Goal: Task Accomplishment & Management: Manage account settings

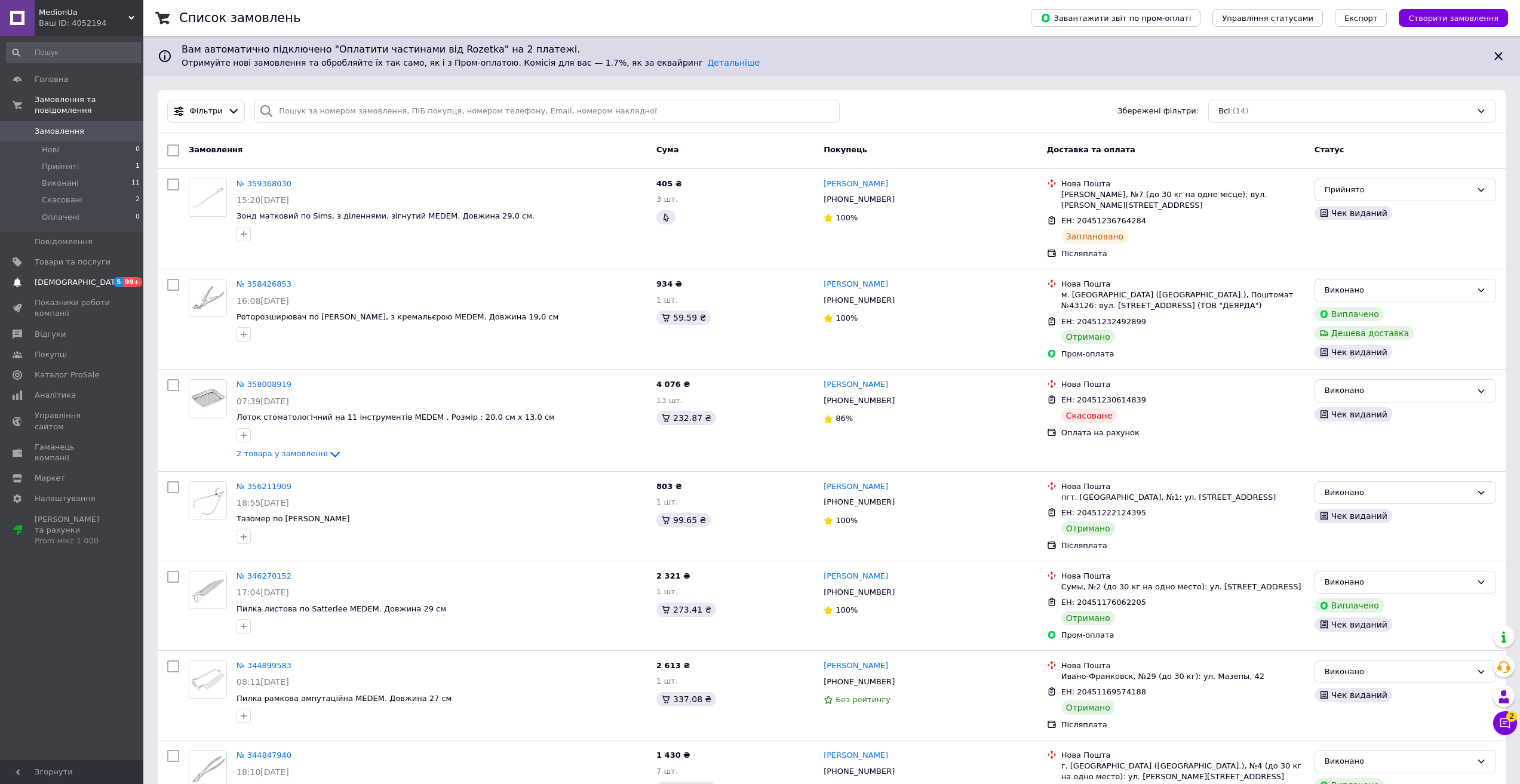
click at [60, 277] on span "[DEMOGRAPHIC_DATA]" at bounding box center [78, 282] width 88 height 11
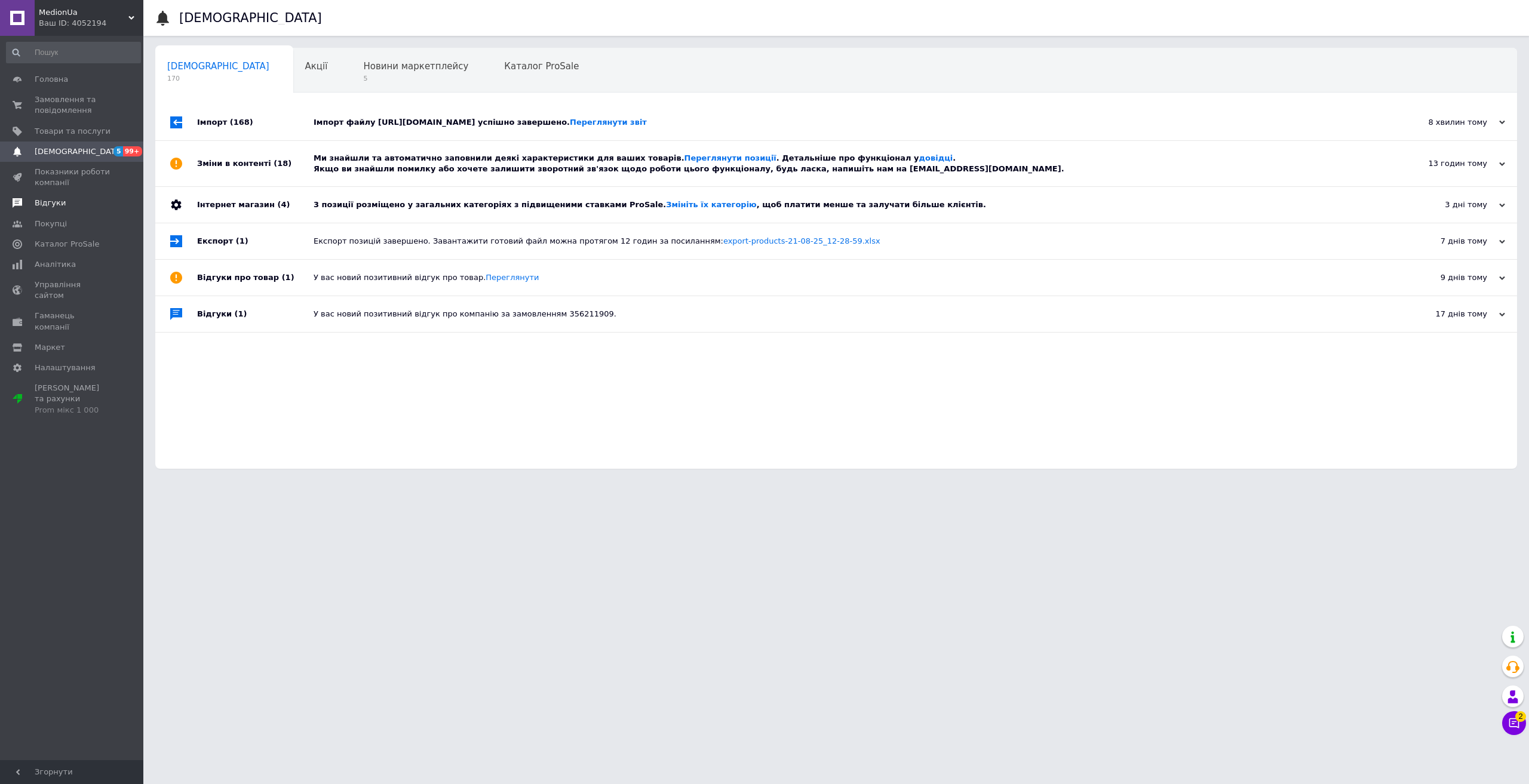
click at [56, 204] on span "Відгуки" at bounding box center [49, 203] width 31 height 11
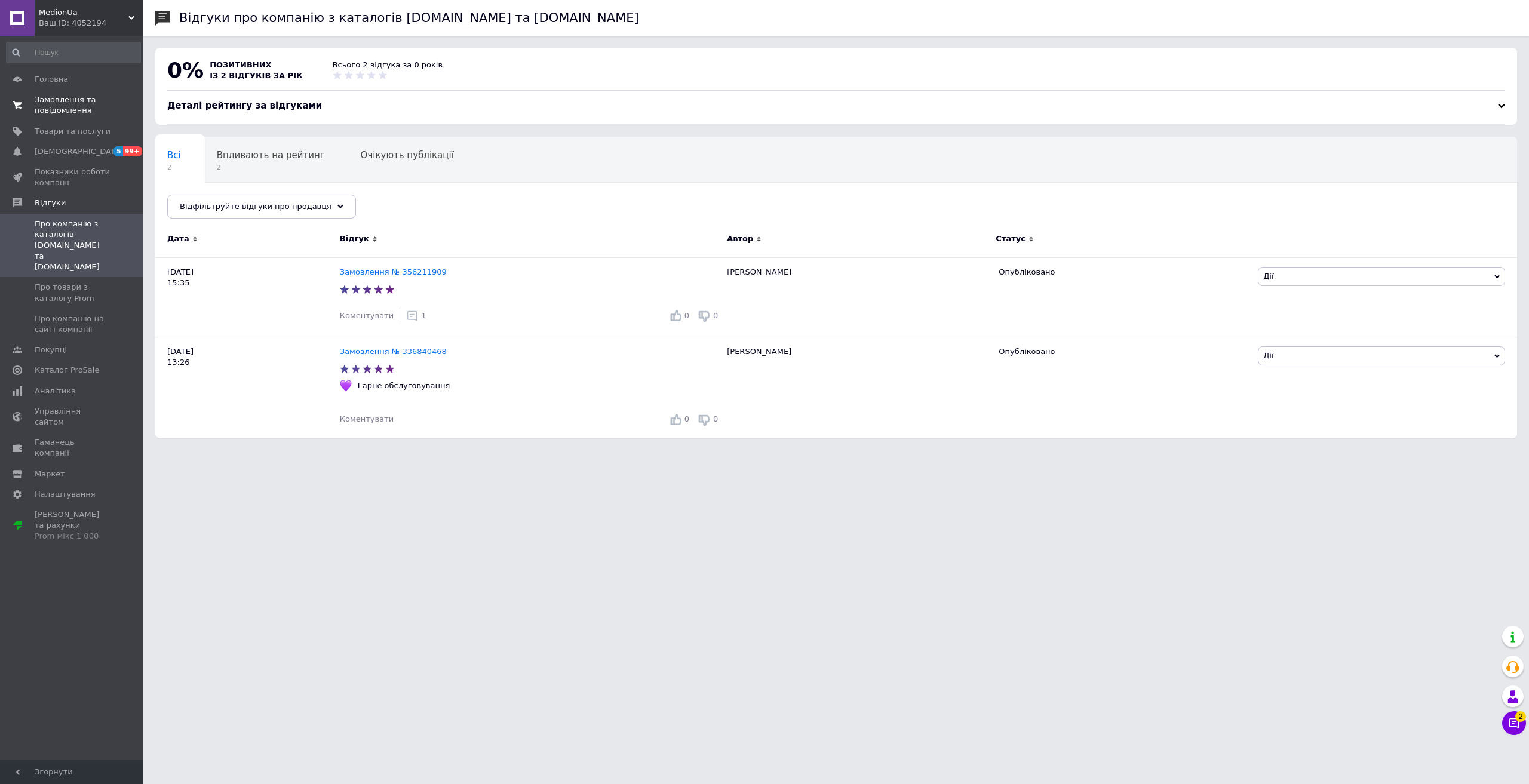
click at [62, 102] on span "Замовлення та повідомлення" at bounding box center [72, 105] width 76 height 21
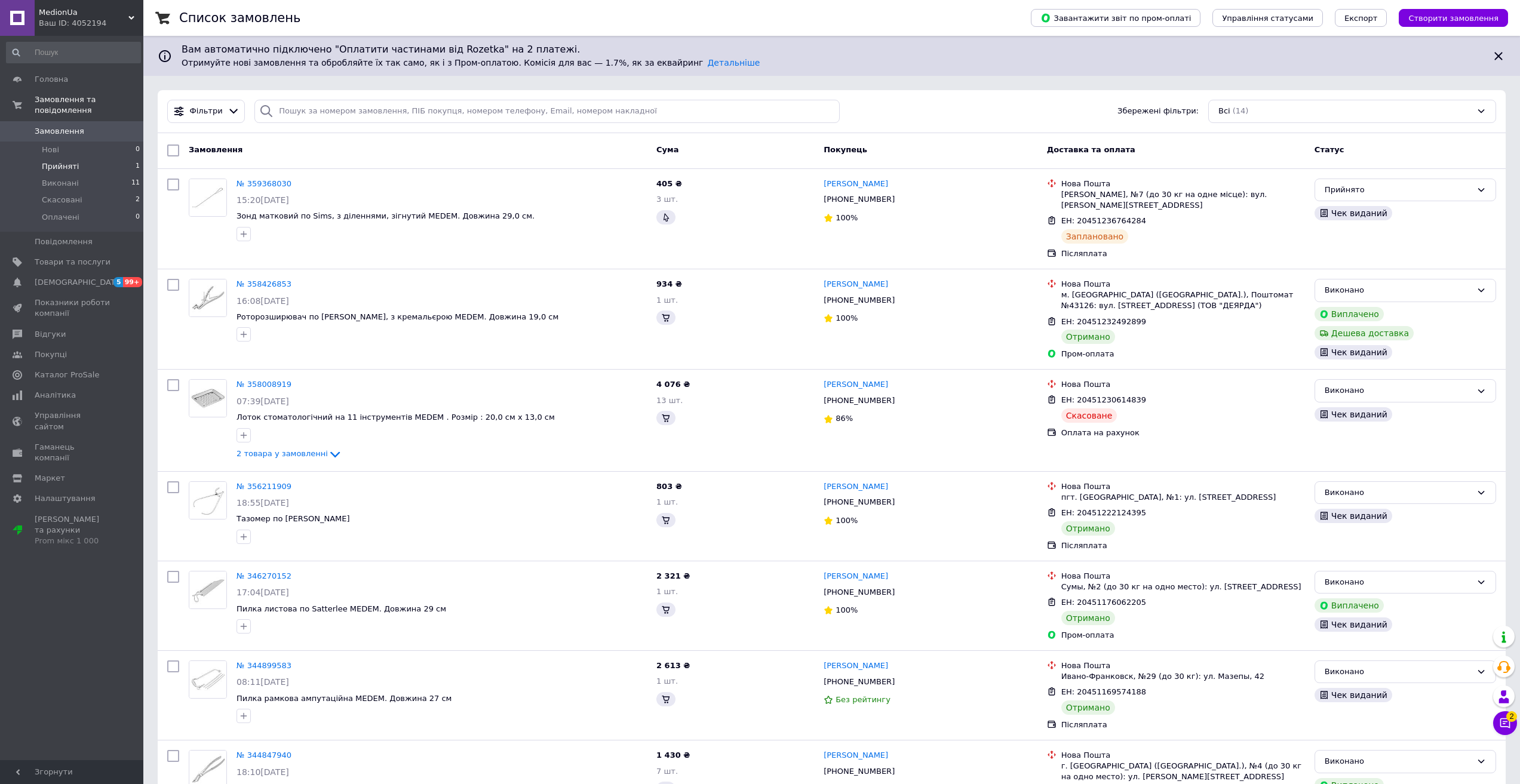
click at [63, 161] on span "Прийняті" at bounding box center [60, 166] width 37 height 11
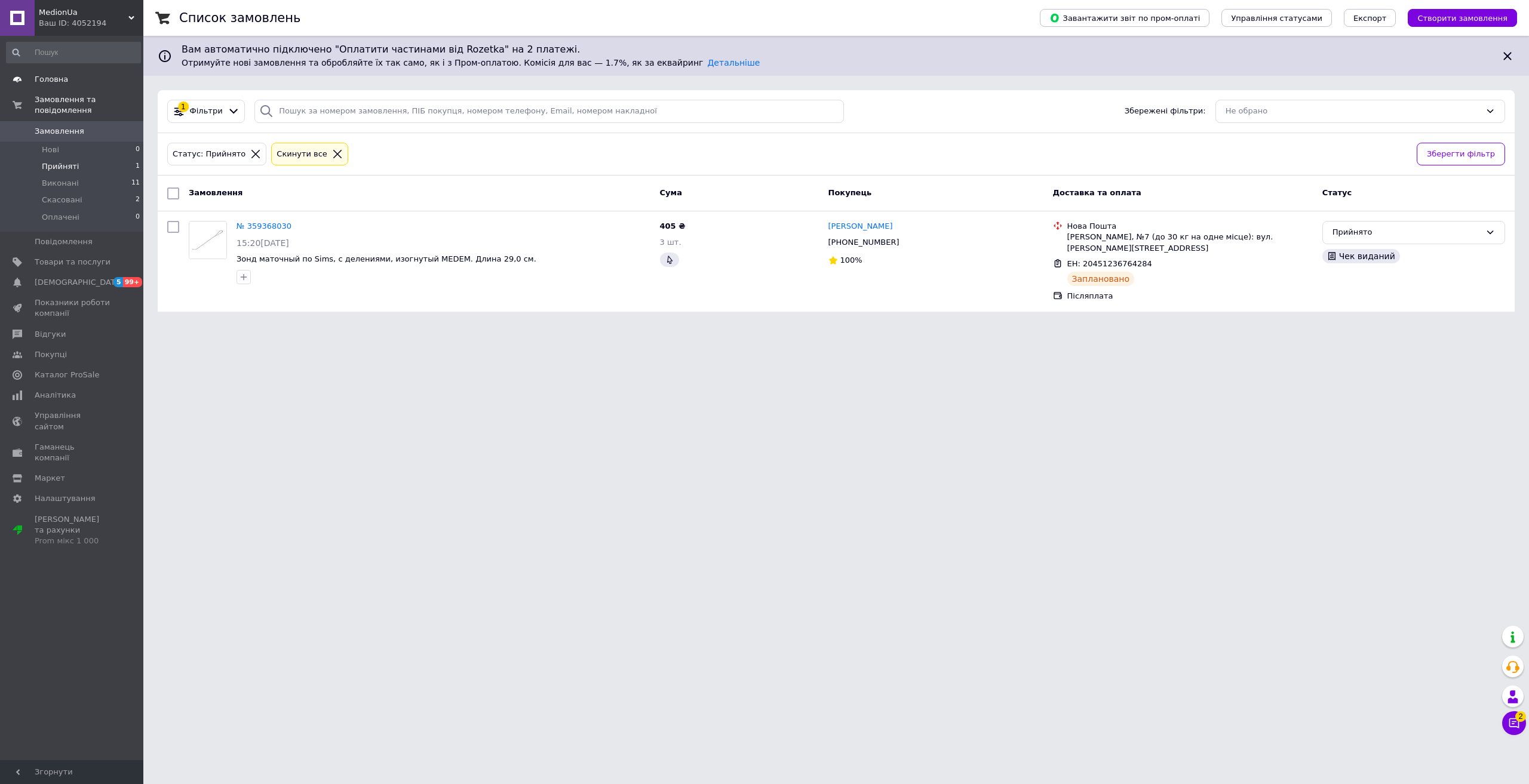
click at [56, 71] on link "Головна" at bounding box center [73, 79] width 147 height 20
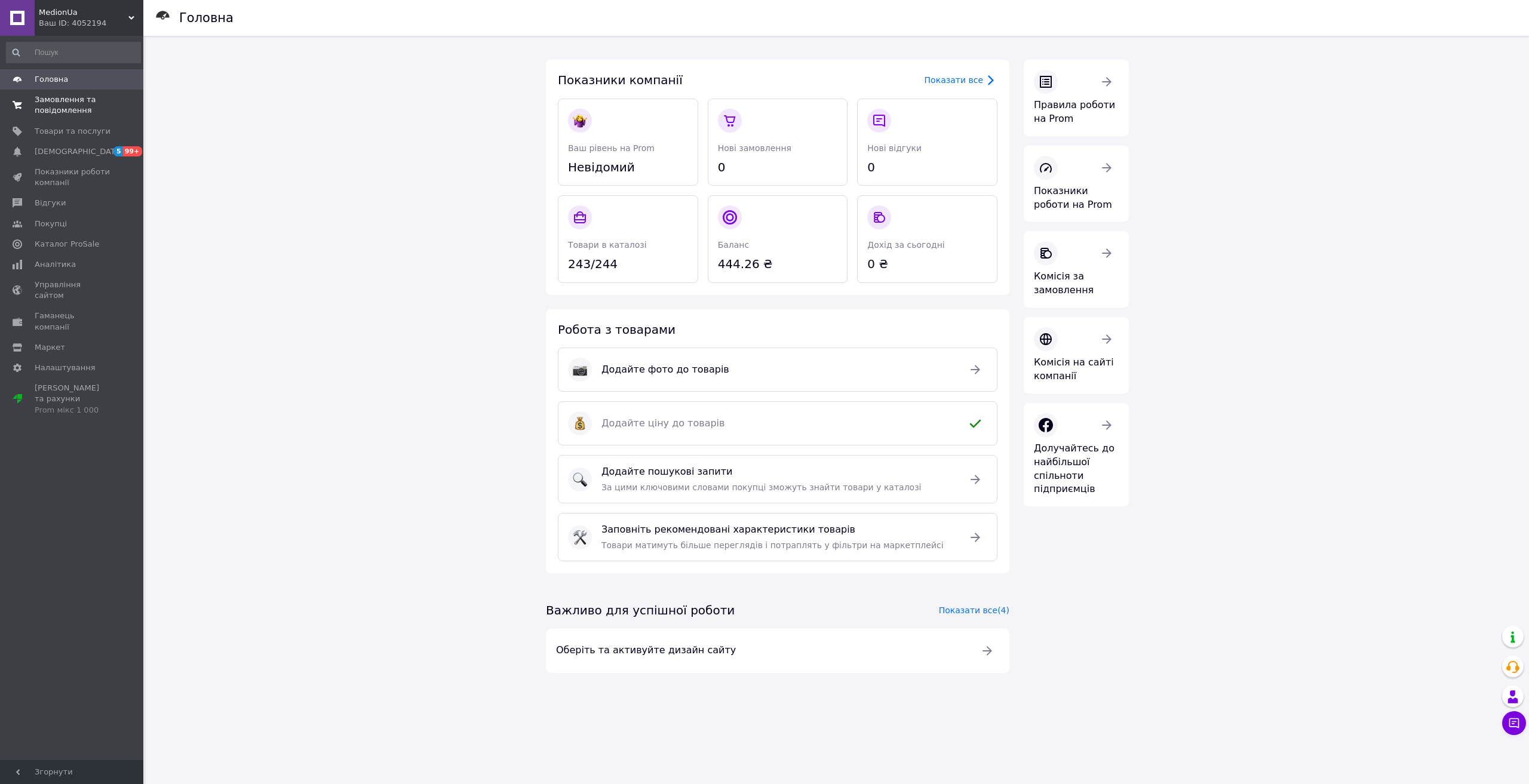
click at [51, 106] on span "Замовлення та повідомлення" at bounding box center [72, 105] width 76 height 21
